Goal: Check status: Check status

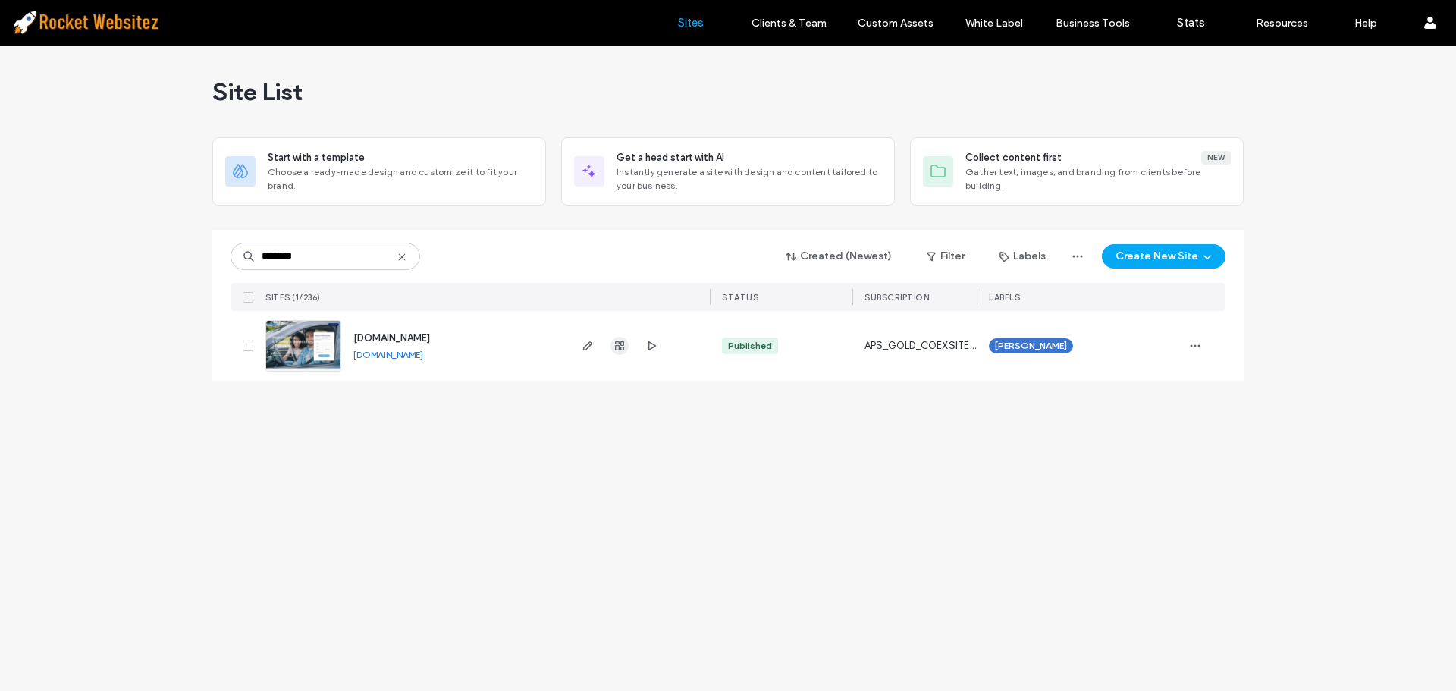
type input "********"
click at [623, 342] on use "button" at bounding box center [619, 345] width 9 height 9
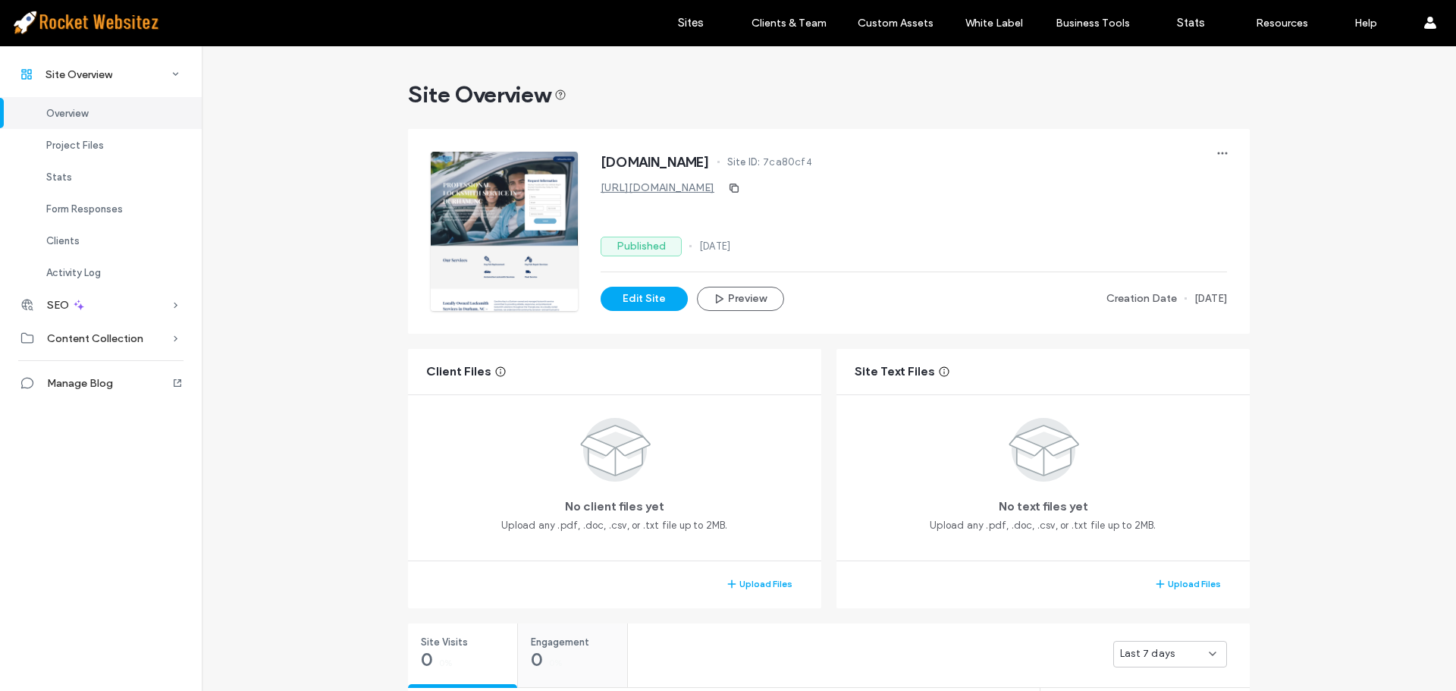
scroll to position [227, 0]
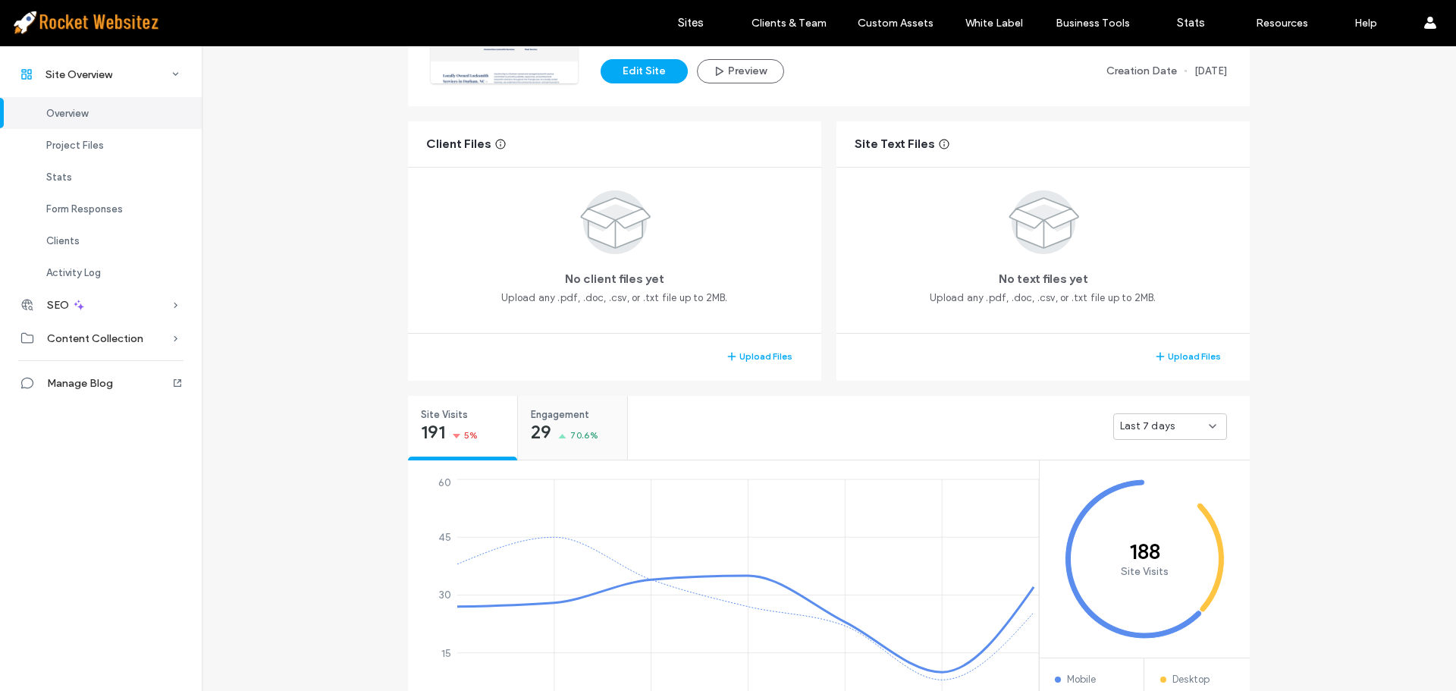
click at [579, 423] on div "Engagement 29 70.6%" at bounding box center [572, 424] width 109 height 57
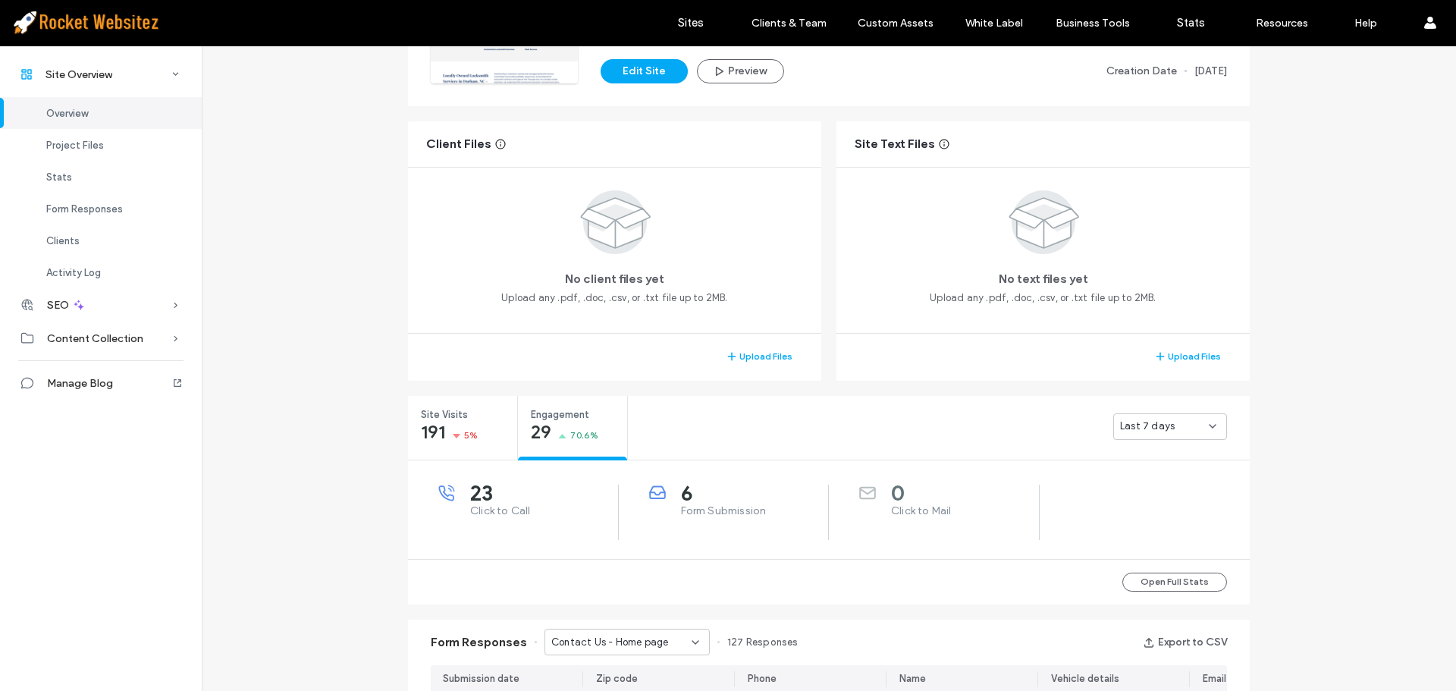
click at [734, 495] on span "6" at bounding box center [755, 492] width 148 height 15
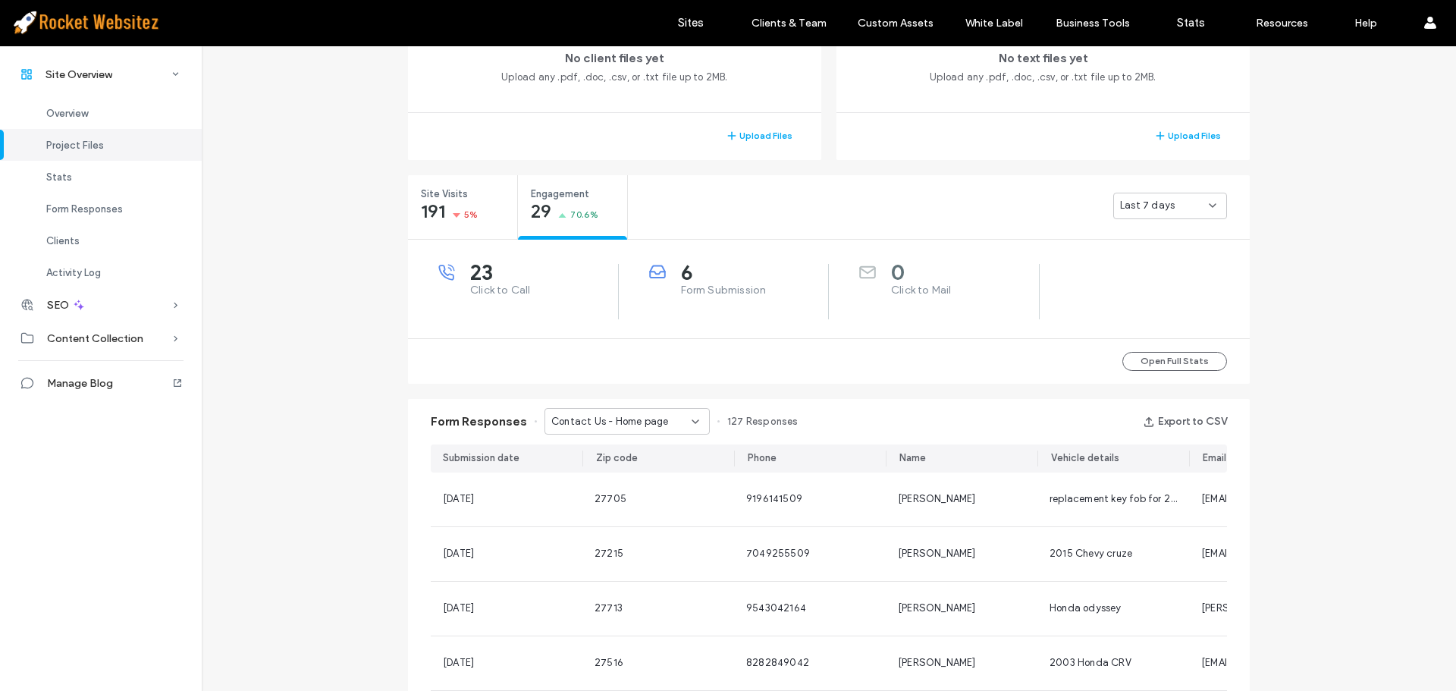
scroll to position [455, 0]
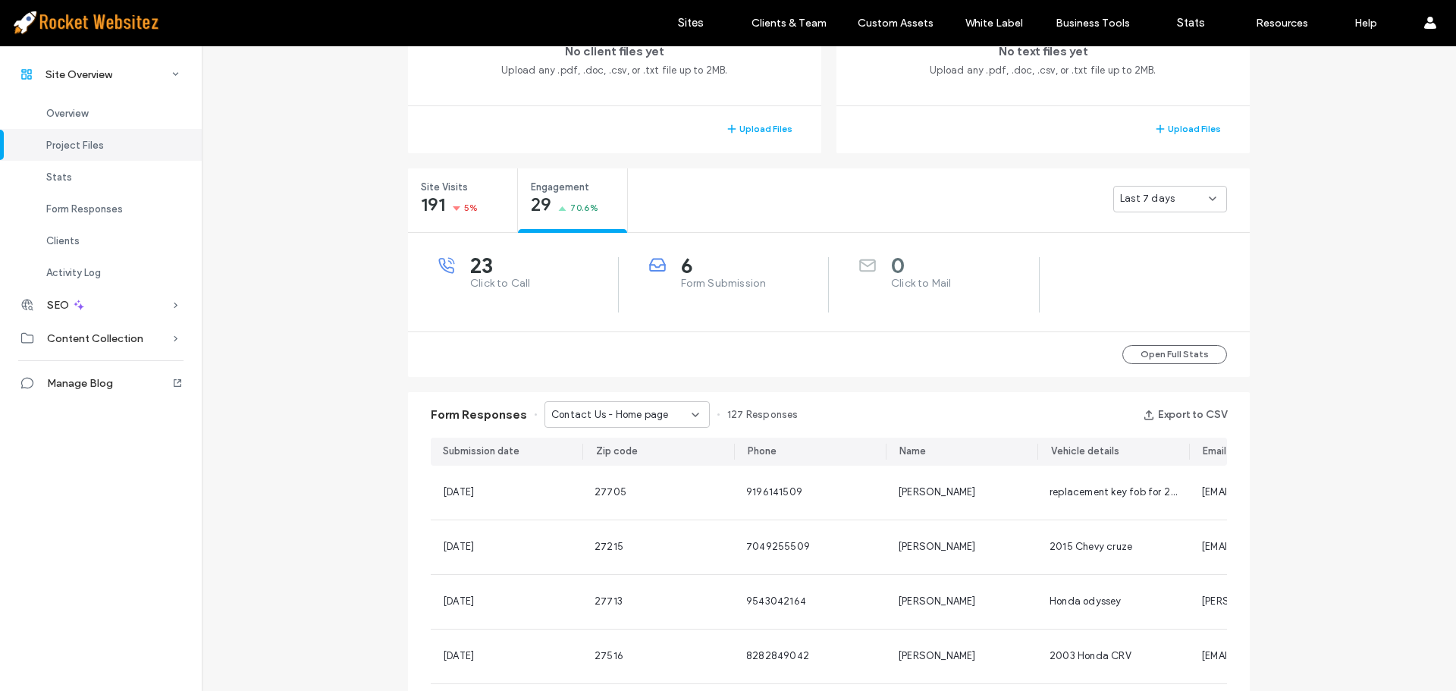
click at [659, 412] on div "Contact Us - Home page" at bounding box center [621, 414] width 140 height 15
click at [635, 463] on span "Request a Free Estimate - Contact Us popup" at bounding box center [617, 467] width 146 height 15
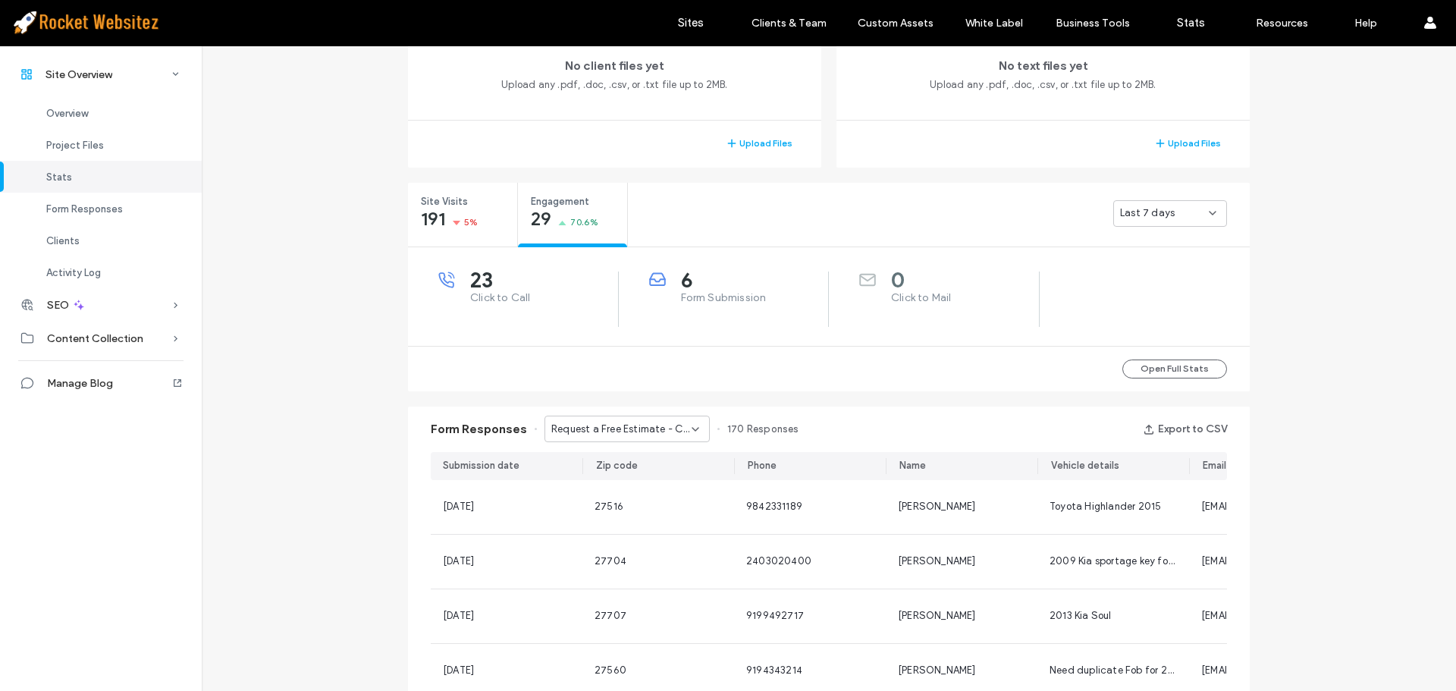
scroll to position [447, 0]
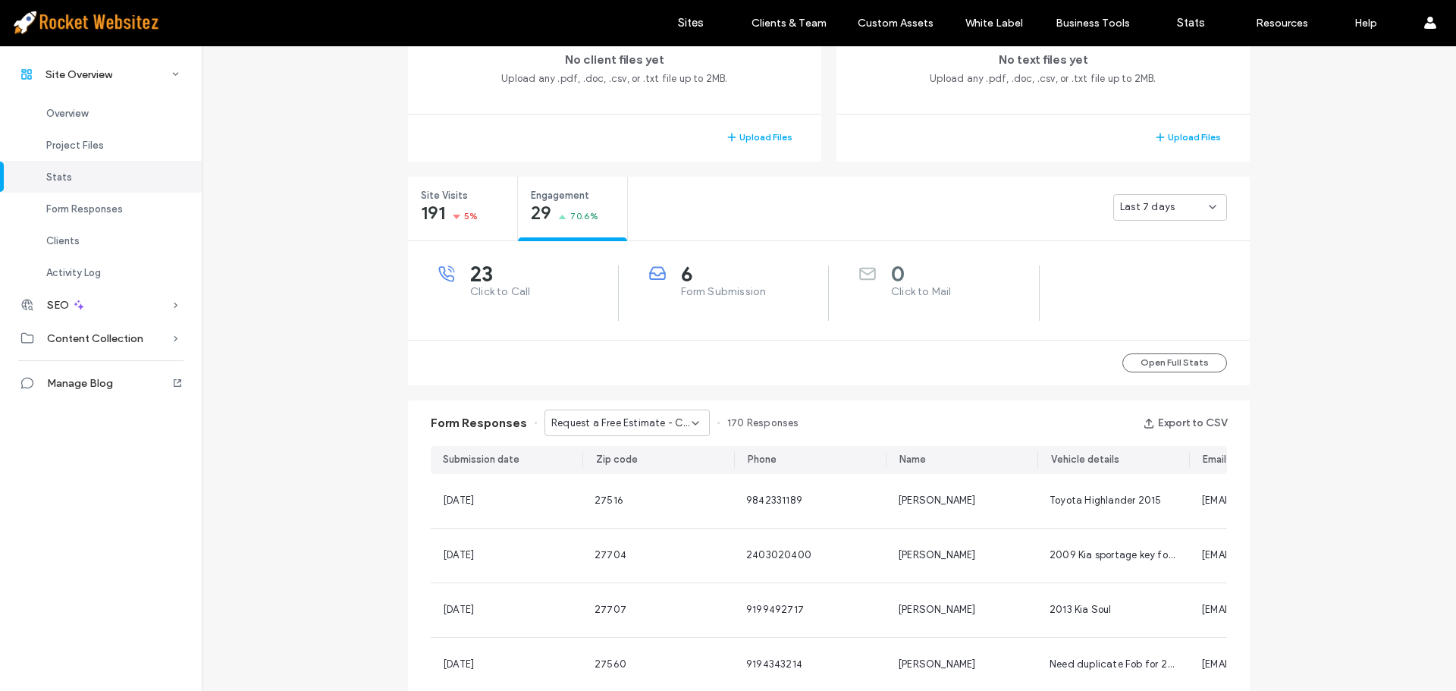
click at [637, 425] on span "Request a Free Estimate - Contact Us popup" at bounding box center [621, 423] width 140 height 15
click at [635, 499] on span "Contact us any time - Contact Us page" at bounding box center [617, 502] width 146 height 15
click at [626, 427] on span "Contact us any time - Contact Us page" at bounding box center [621, 423] width 140 height 15
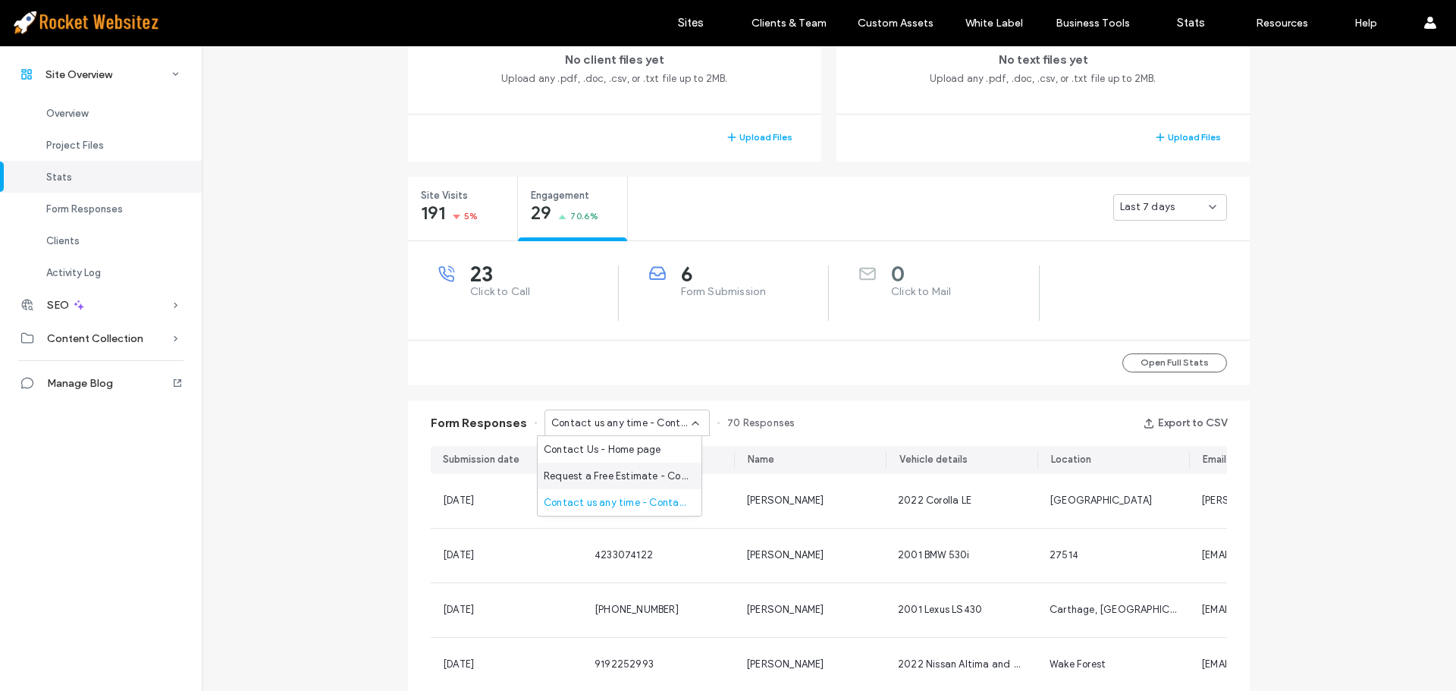
click at [623, 474] on span "Request a Free Estimate - Contact Us popup" at bounding box center [617, 476] width 146 height 15
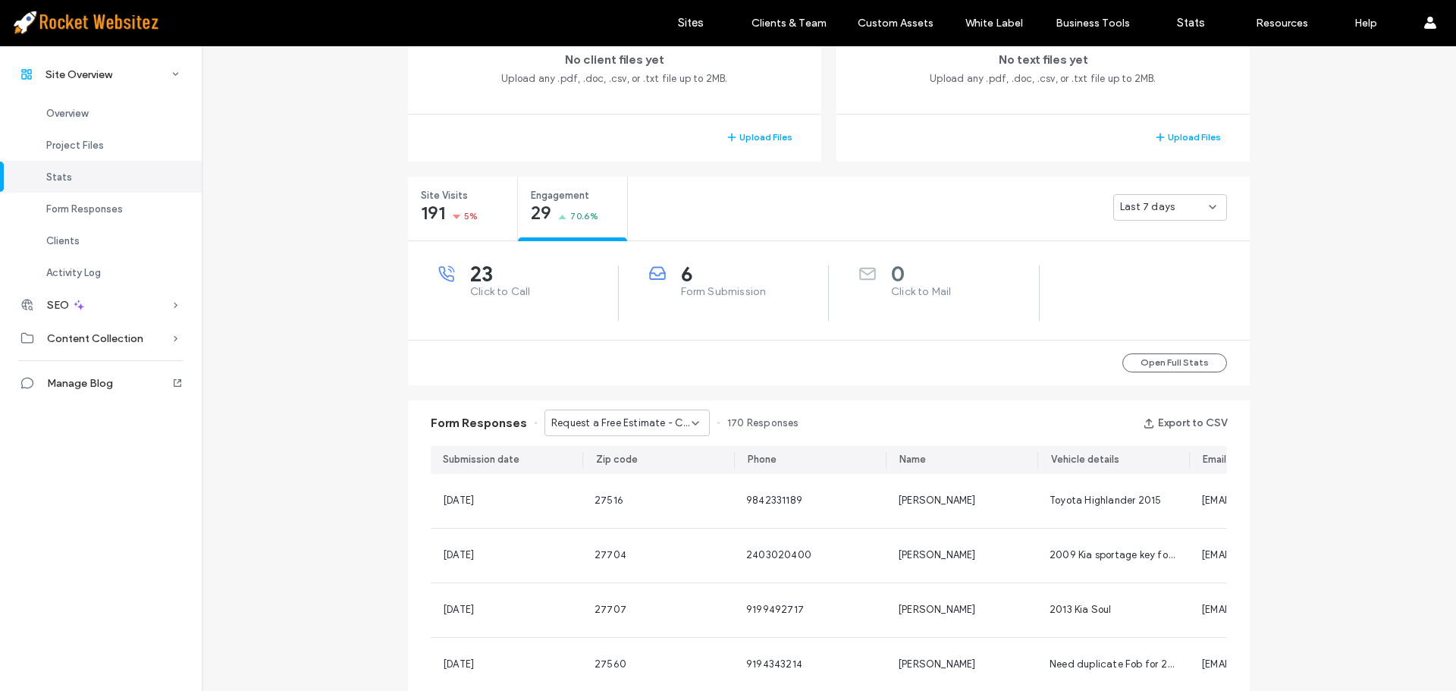
click at [625, 423] on span "Request a Free Estimate - Contact Us popup" at bounding box center [621, 423] width 140 height 15
click at [620, 453] on span "Contact Us - Home page" at bounding box center [602, 449] width 117 height 15
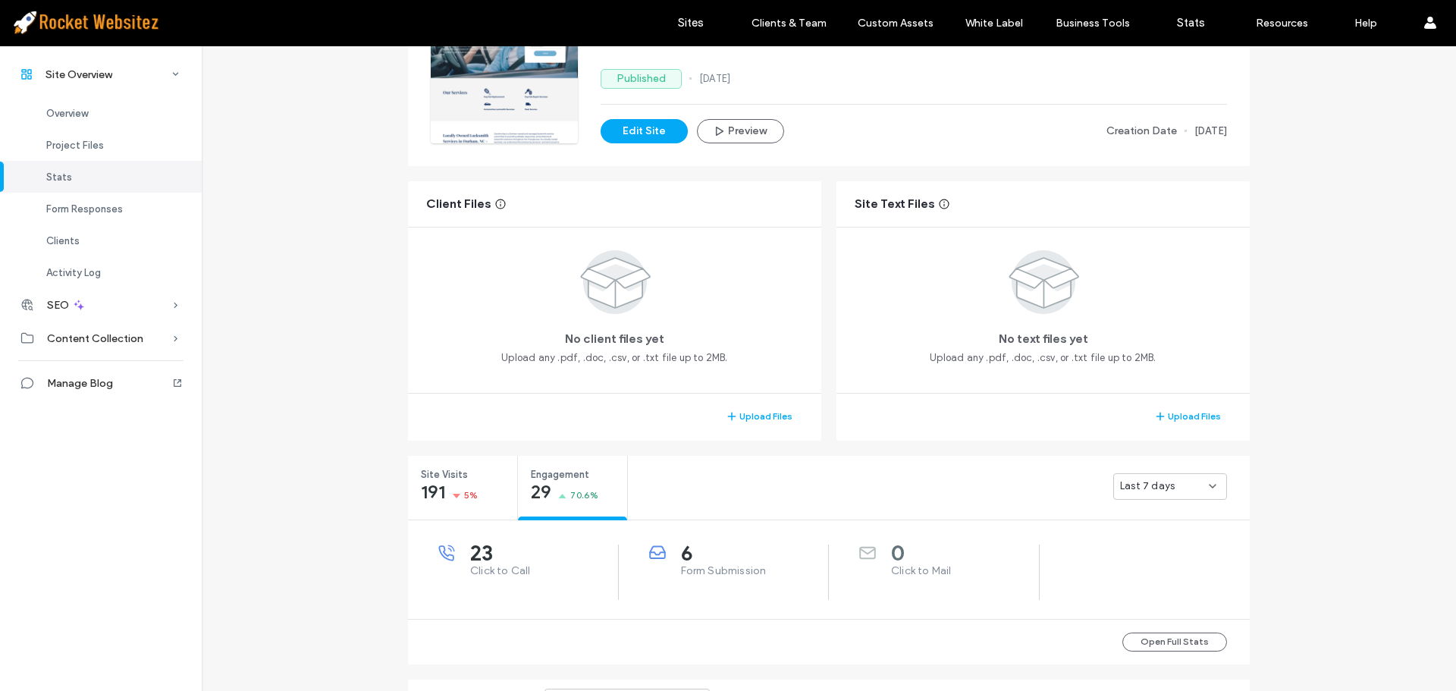
scroll to position [0, 0]
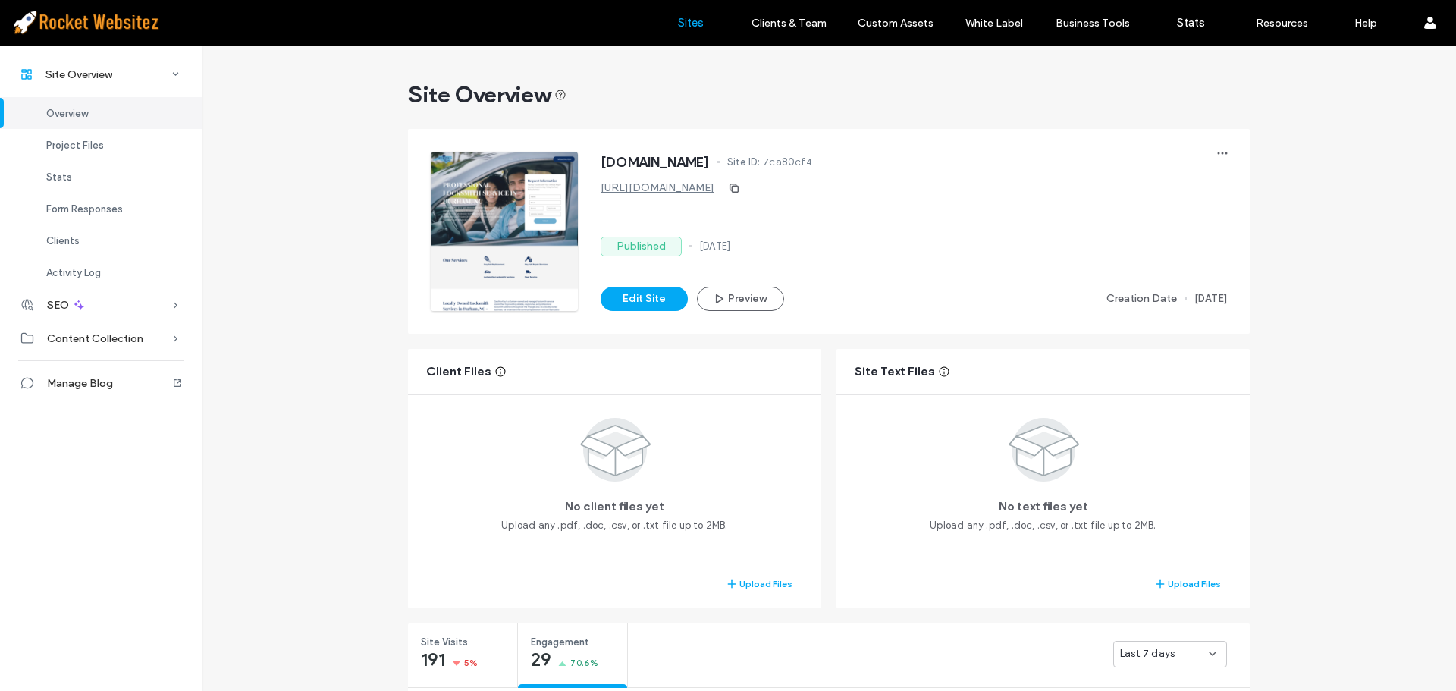
click at [690, 29] on label "Sites" at bounding box center [691, 23] width 26 height 14
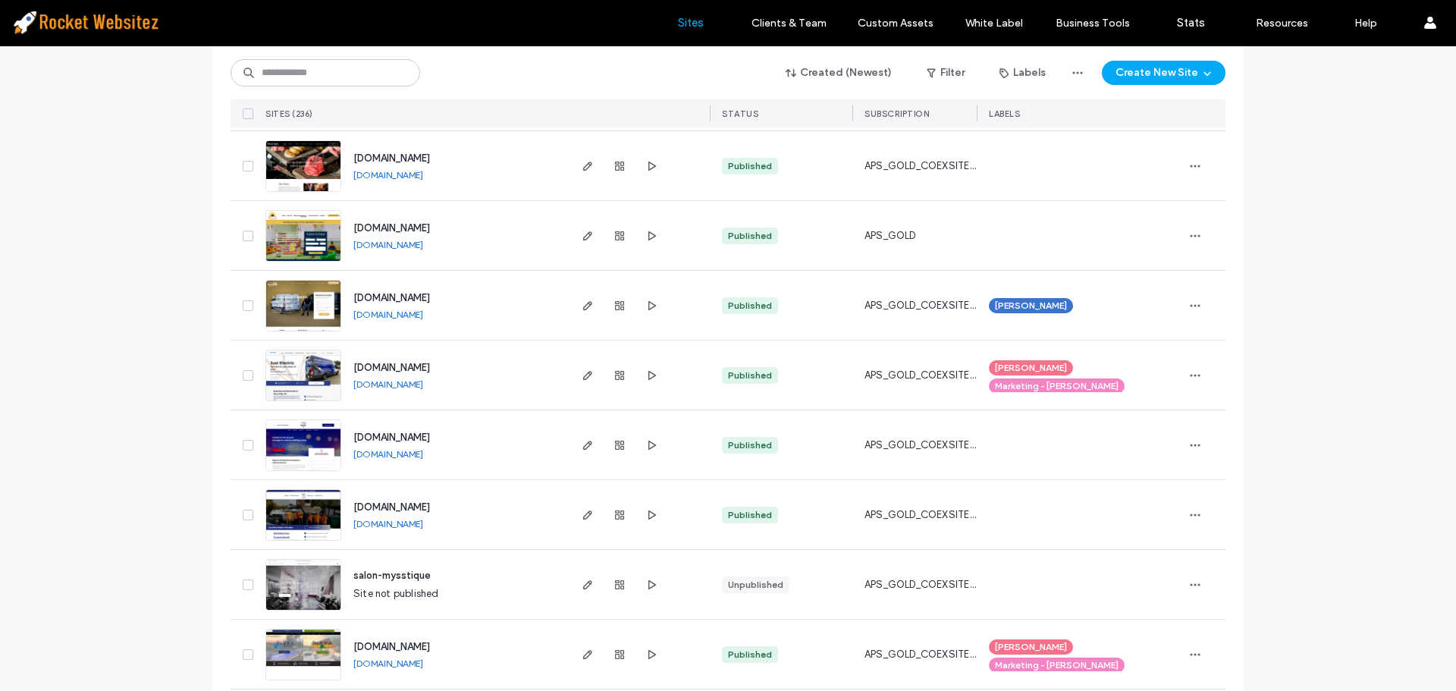
scroll to position [910, 0]
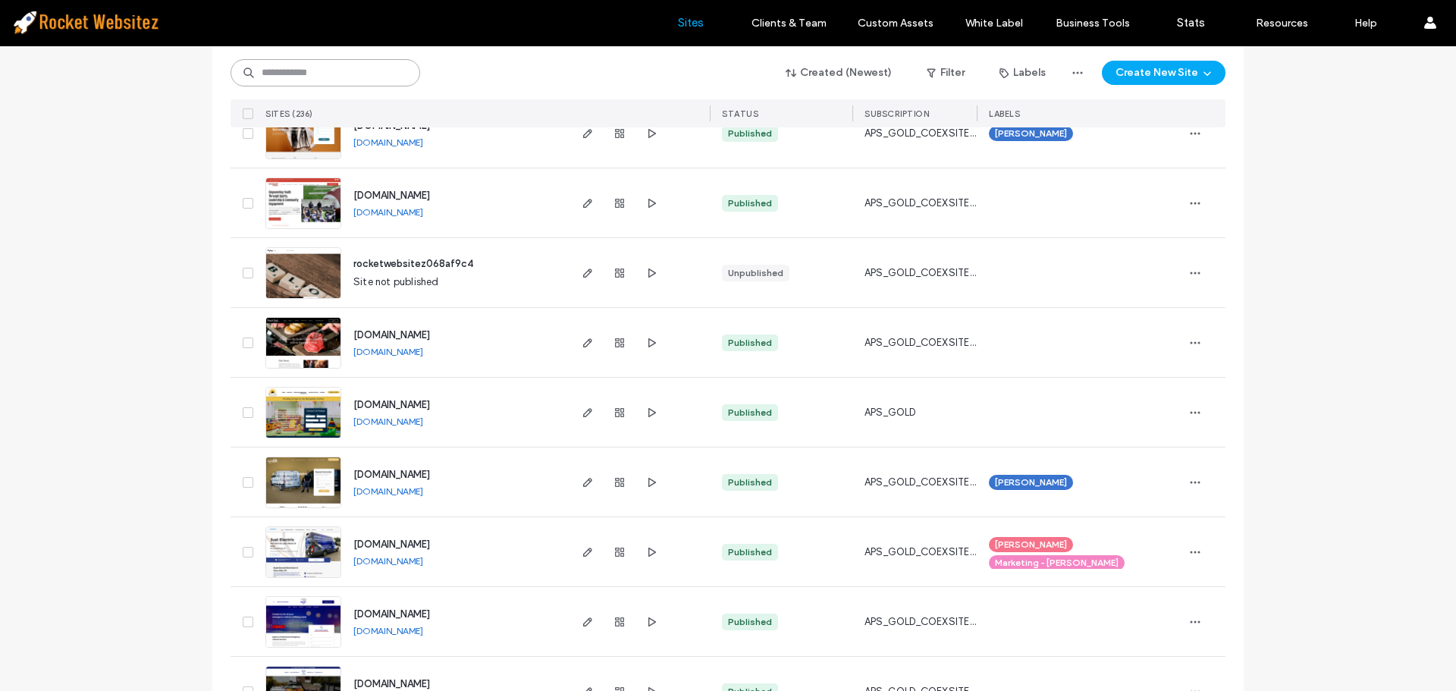
click at [307, 70] on input at bounding box center [326, 72] width 190 height 27
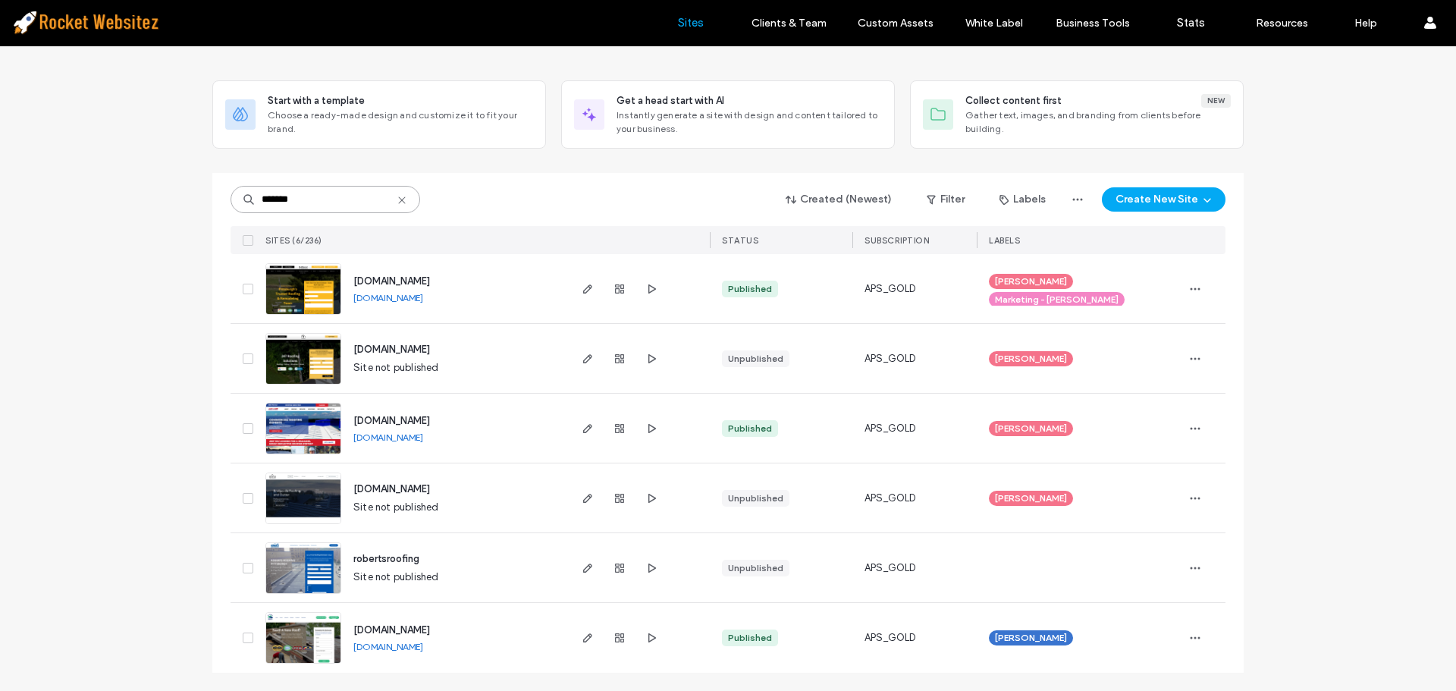
scroll to position [57, 0]
type input "*******"
click at [615, 635] on use "button" at bounding box center [619, 637] width 9 height 9
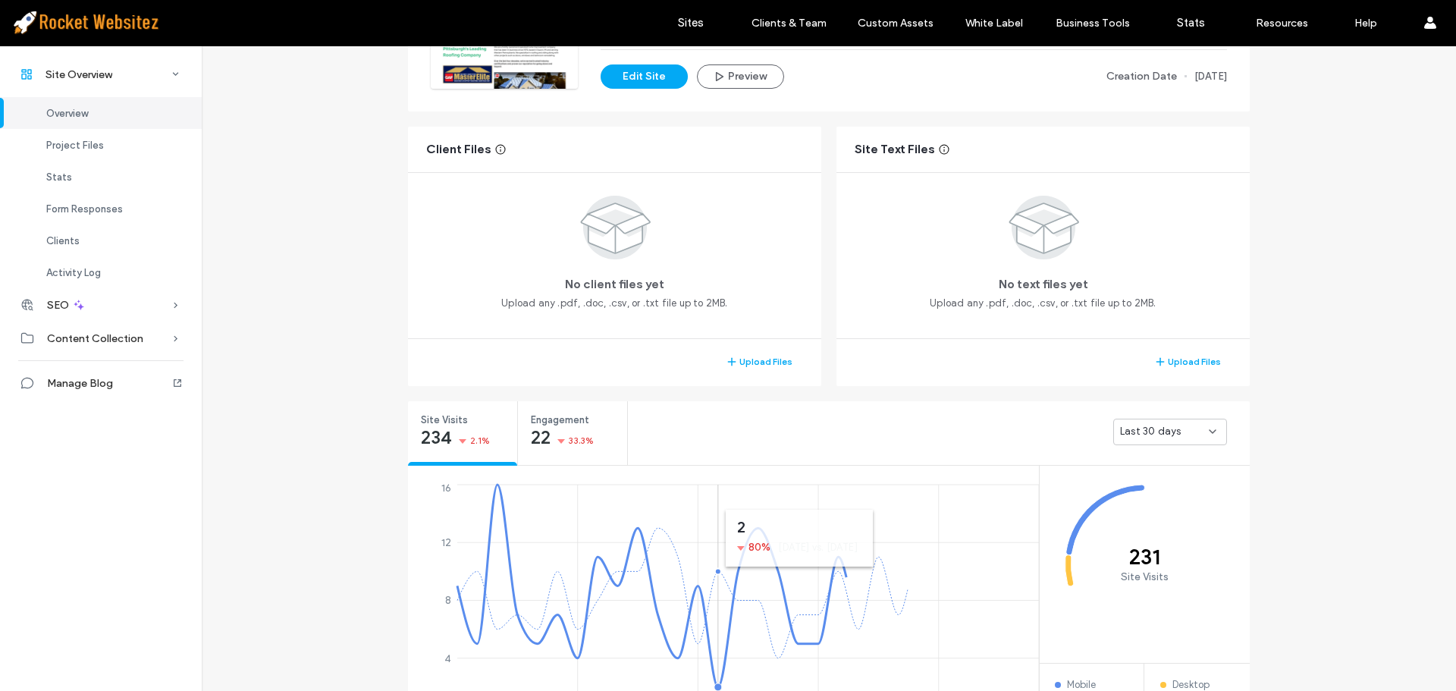
scroll to position [227, 0]
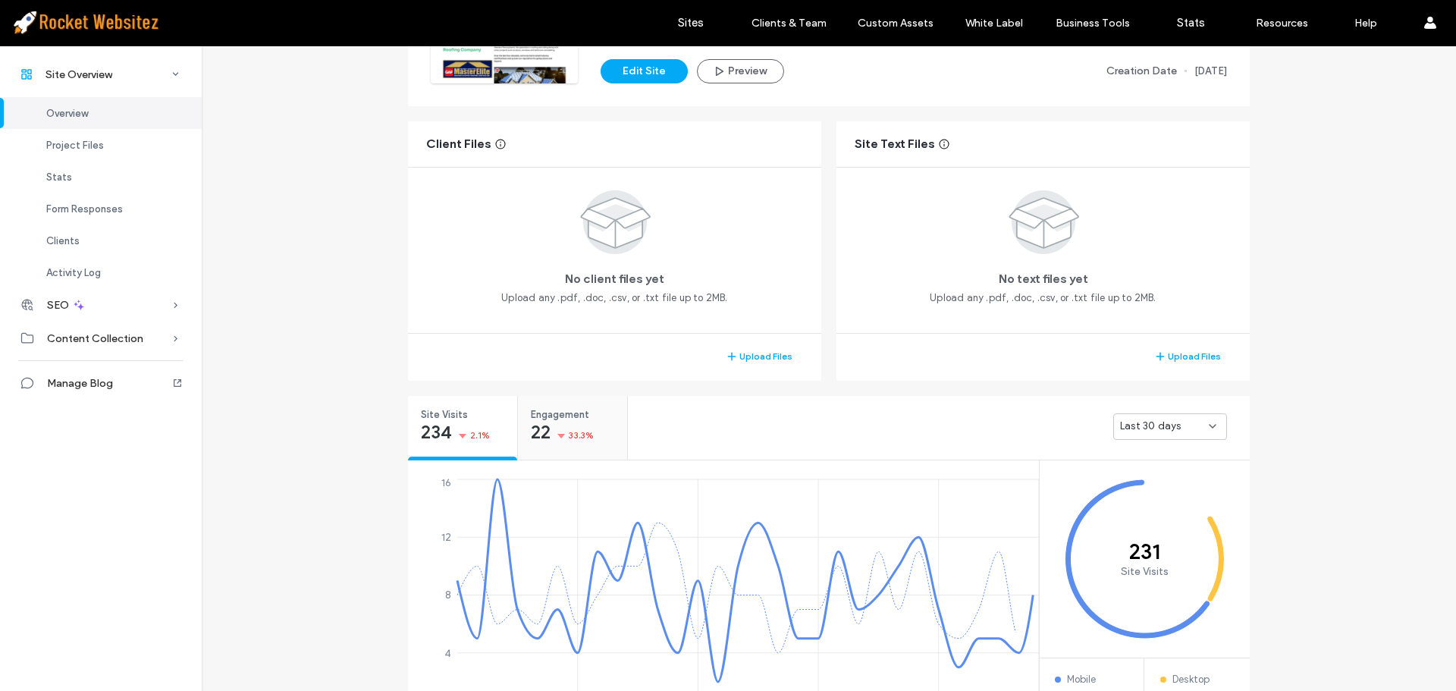
click at [592, 438] on div "Engagement 22 33.3%" at bounding box center [572, 424] width 109 height 57
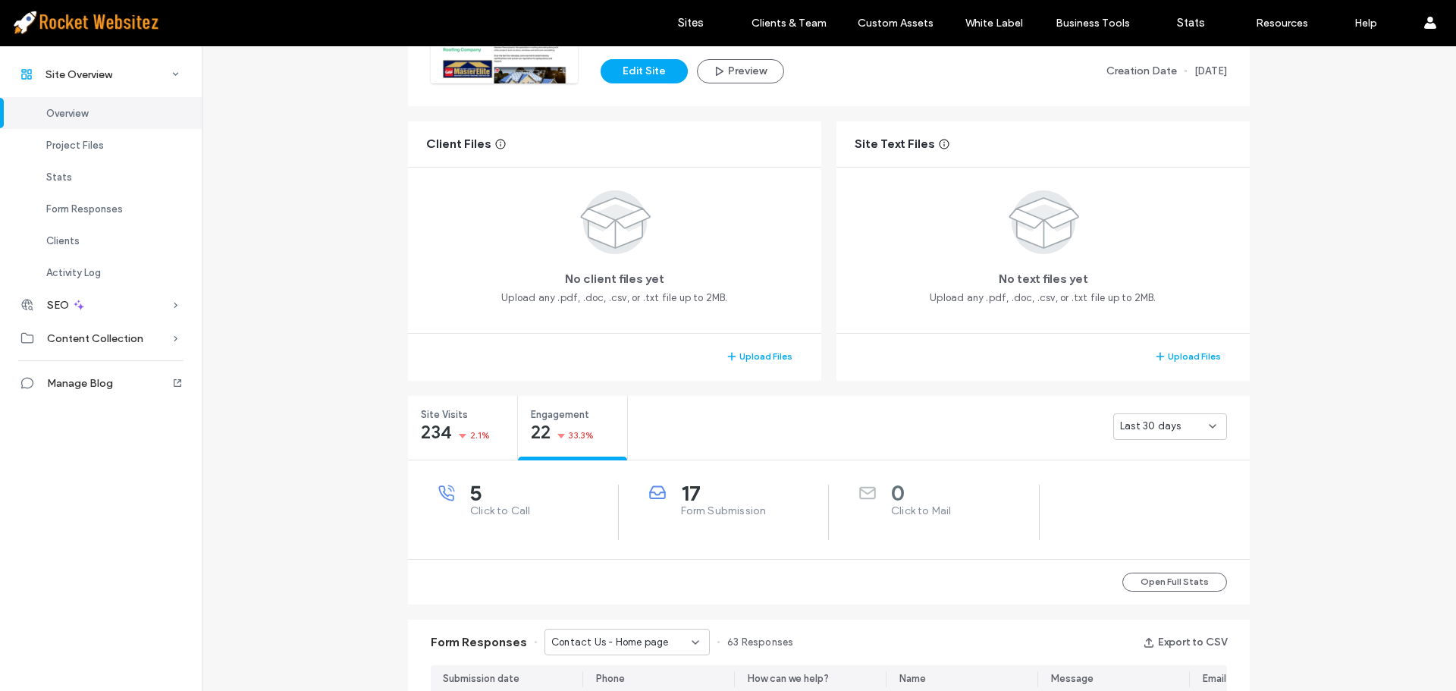
click at [1175, 434] on div "Last 30 days" at bounding box center [1164, 426] width 89 height 15
click at [1161, 481] on span "Last 7 days" at bounding box center [1142, 479] width 55 height 15
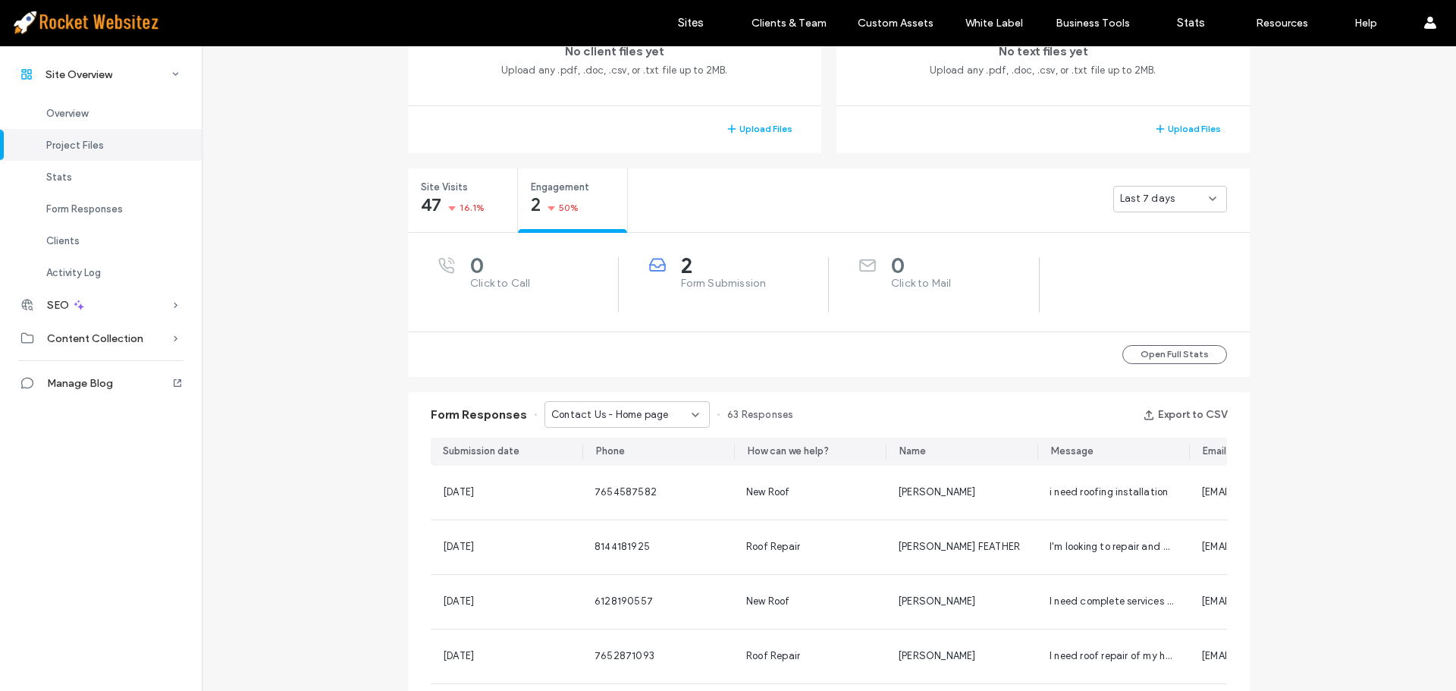
click at [585, 419] on span "Contact Us - Home page" at bounding box center [609, 414] width 117 height 15
click at [585, 466] on span "Financing Form - Home page" at bounding box center [610, 467] width 133 height 15
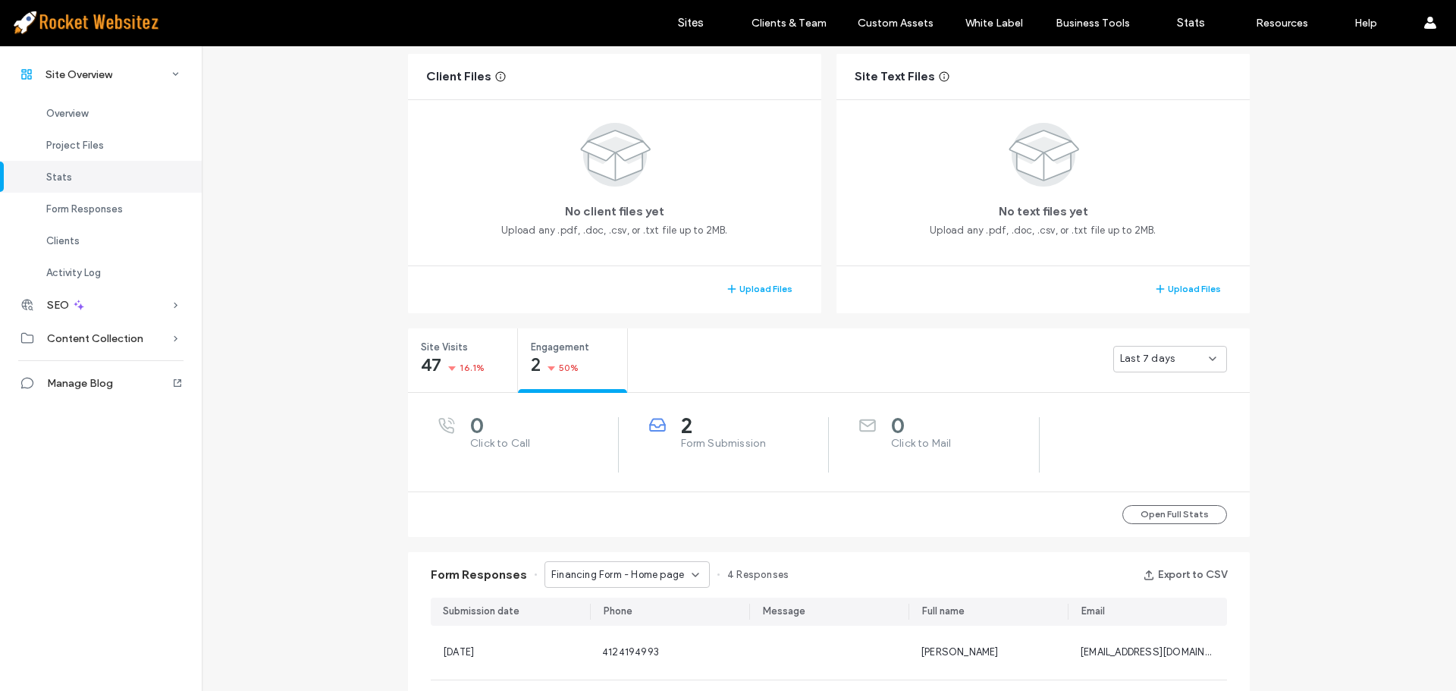
scroll to position [447, 0]
